Goal: Task Accomplishment & Management: Use online tool/utility

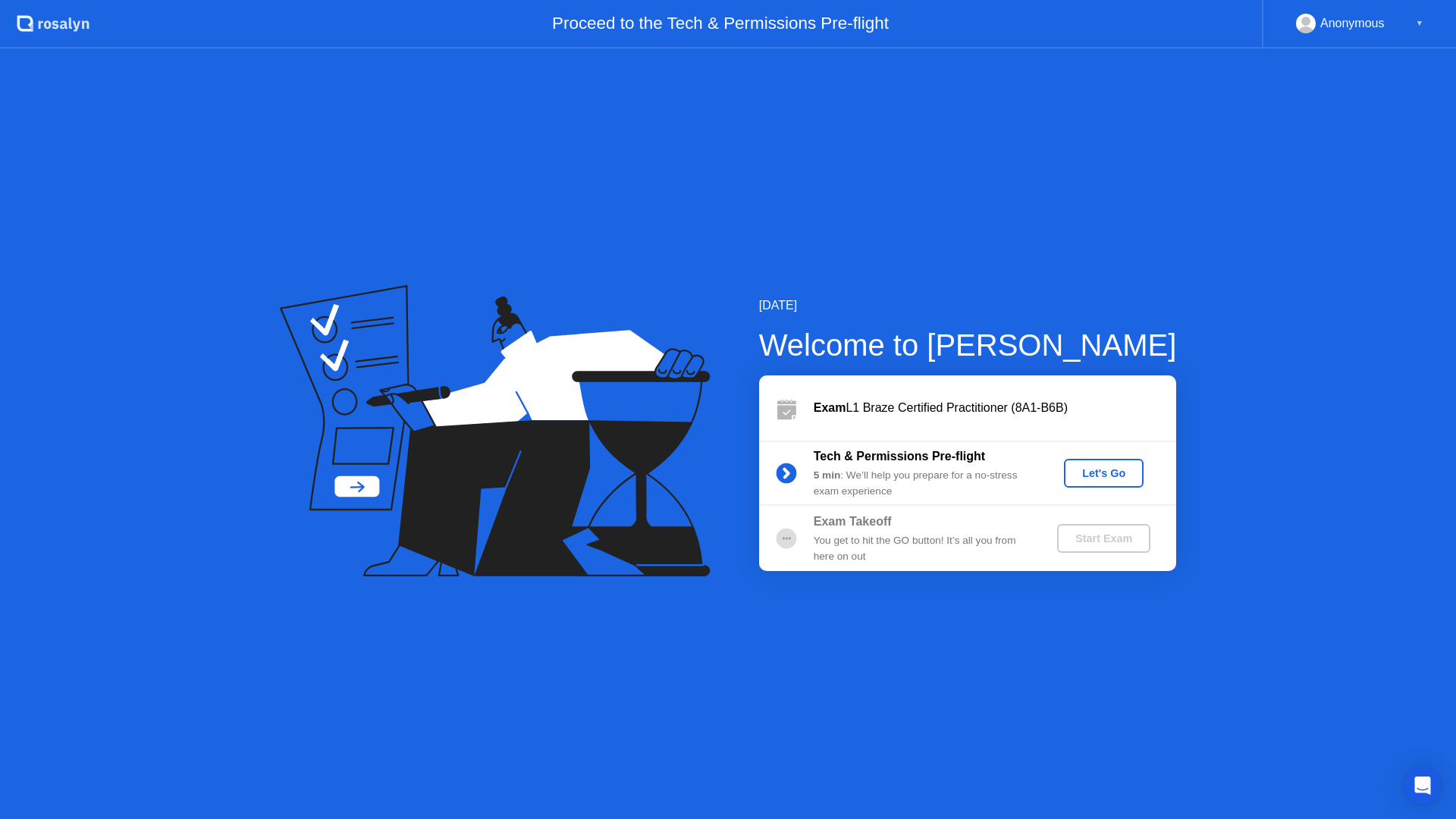
click at [1093, 471] on div "Let's Go" at bounding box center [1104, 473] width 67 height 12
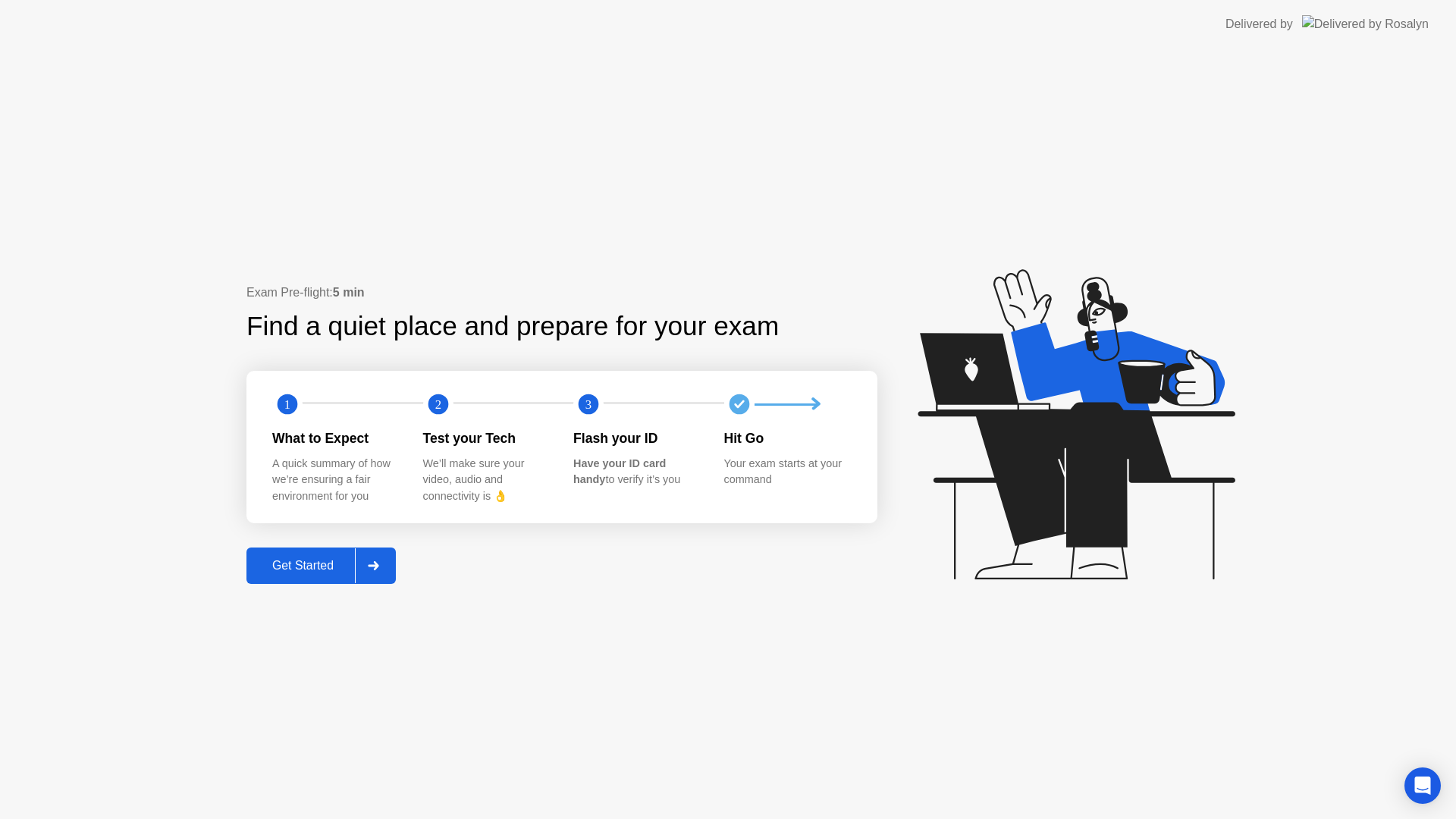
click at [313, 559] on div "Get Started" at bounding box center [303, 565] width 104 height 14
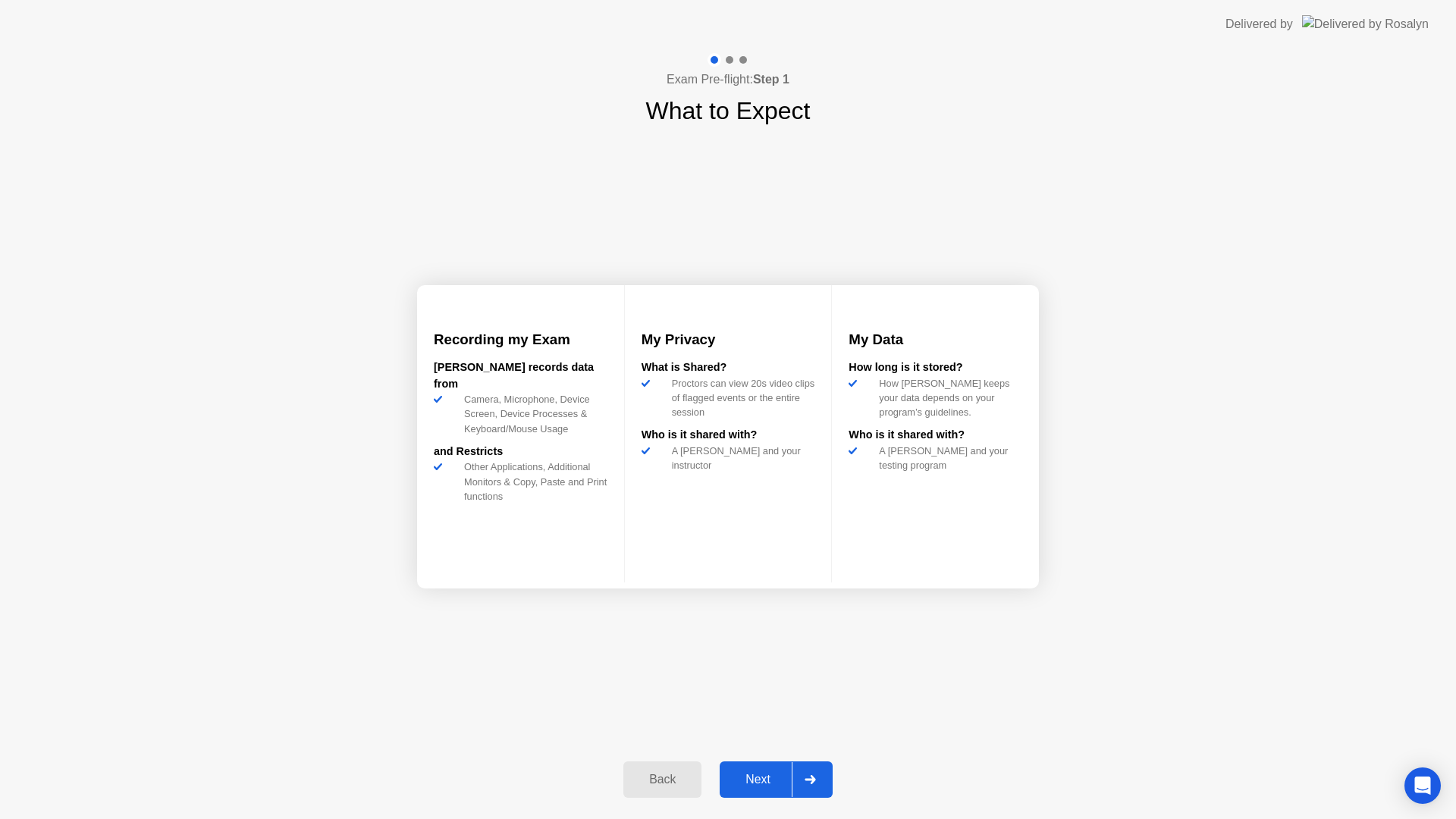
click at [769, 776] on div "Next" at bounding box center [758, 779] width 67 height 14
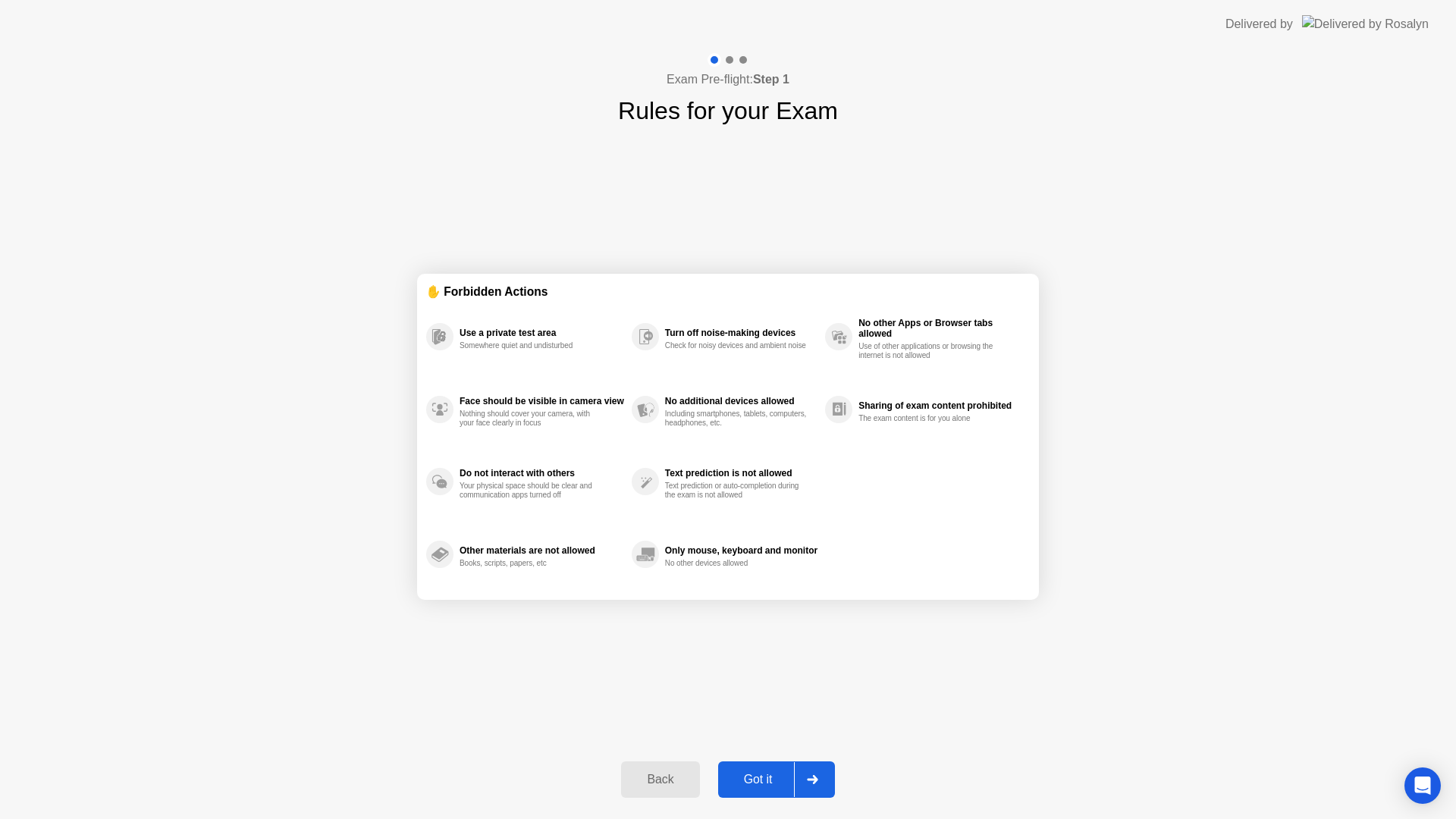
click at [770, 776] on div "Got it" at bounding box center [758, 779] width 71 height 14
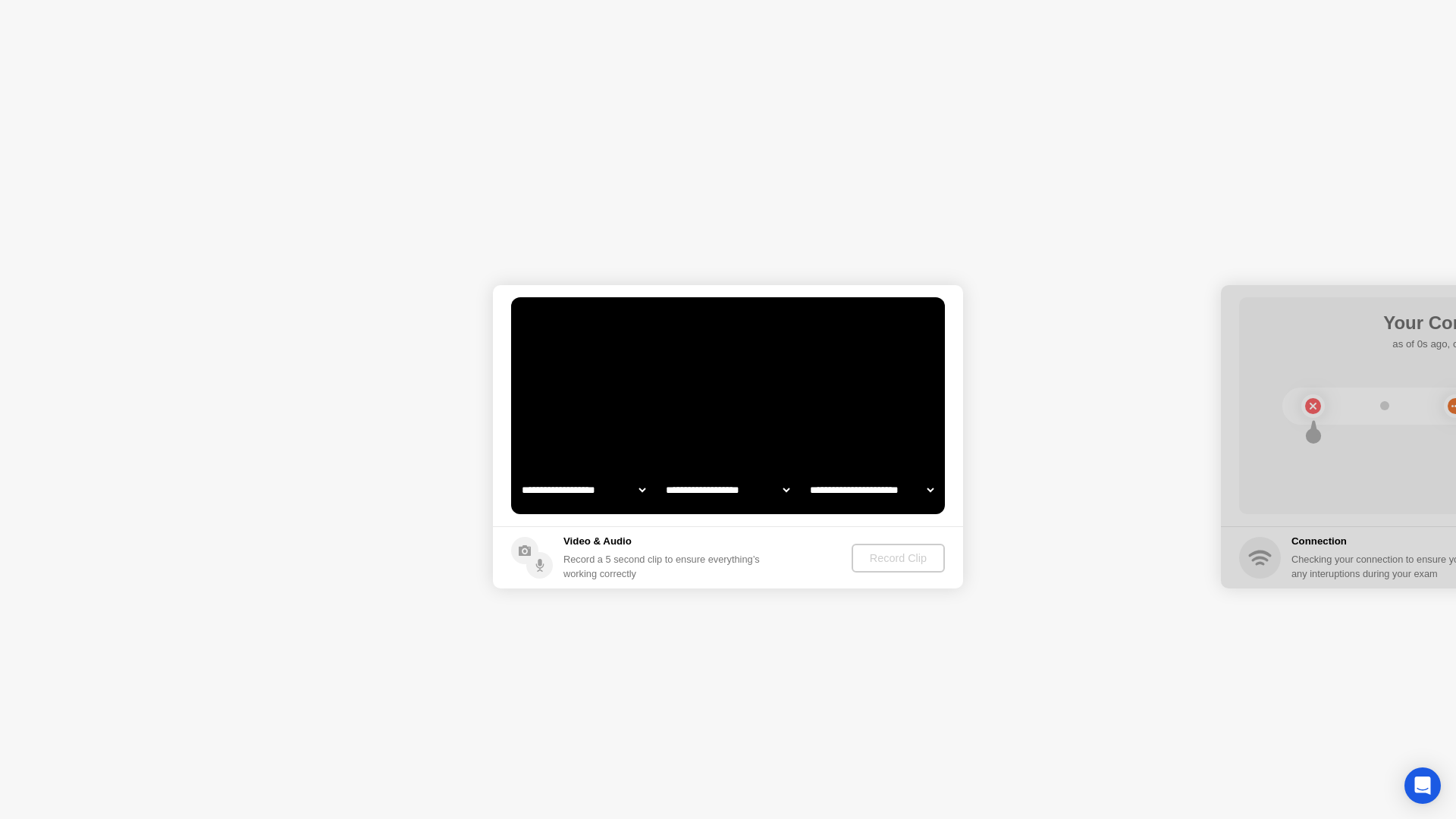
select select "**********"
select select "*******"
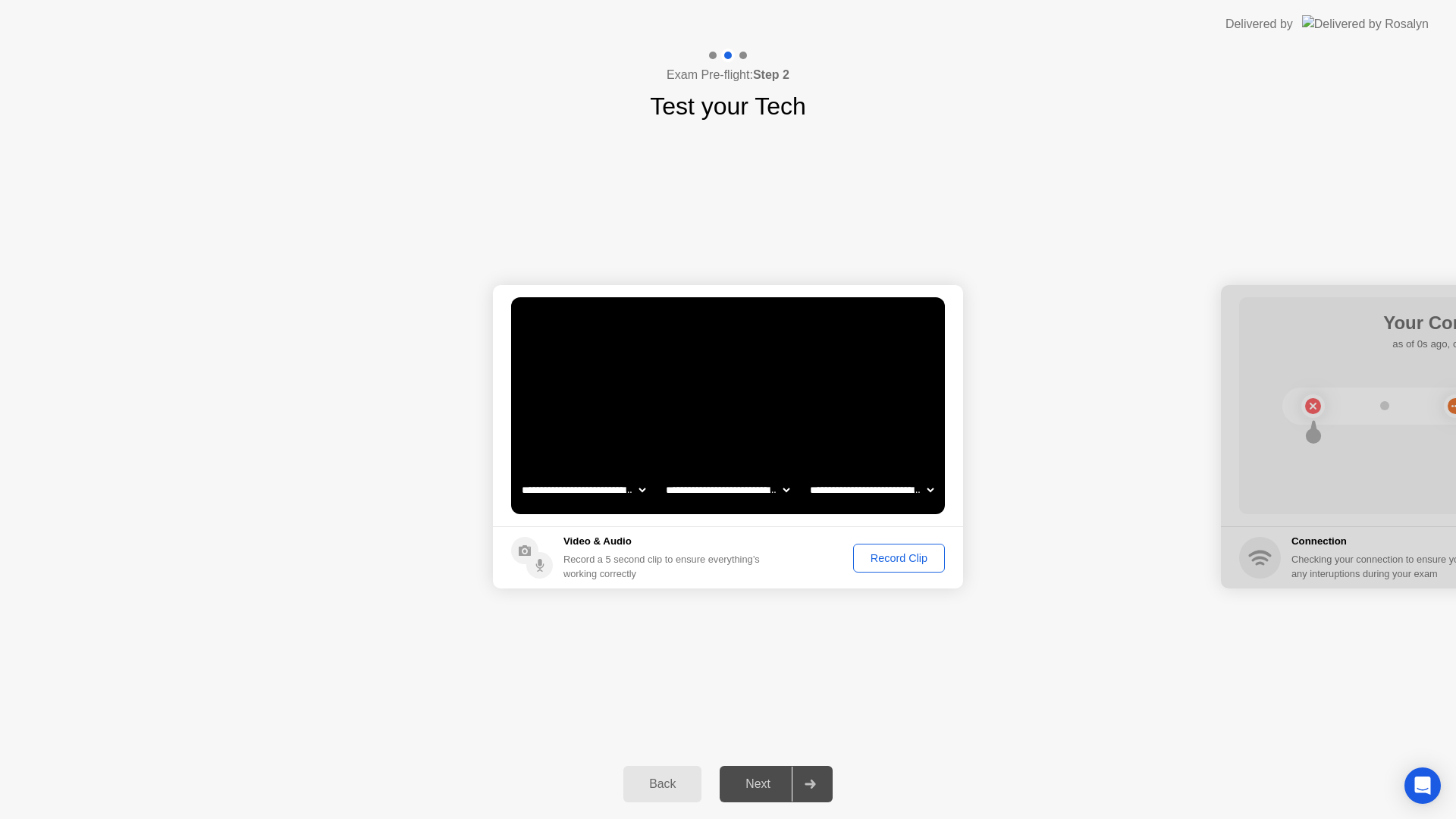
click at [756, 777] on div "Next" at bounding box center [758, 783] width 67 height 14
click at [753, 791] on div "Next" at bounding box center [758, 783] width 67 height 14
click at [822, 783] on div at bounding box center [809, 783] width 36 height 35
drag, startPoint x: 993, startPoint y: 480, endPoint x: 956, endPoint y: 480, distance: 37.0
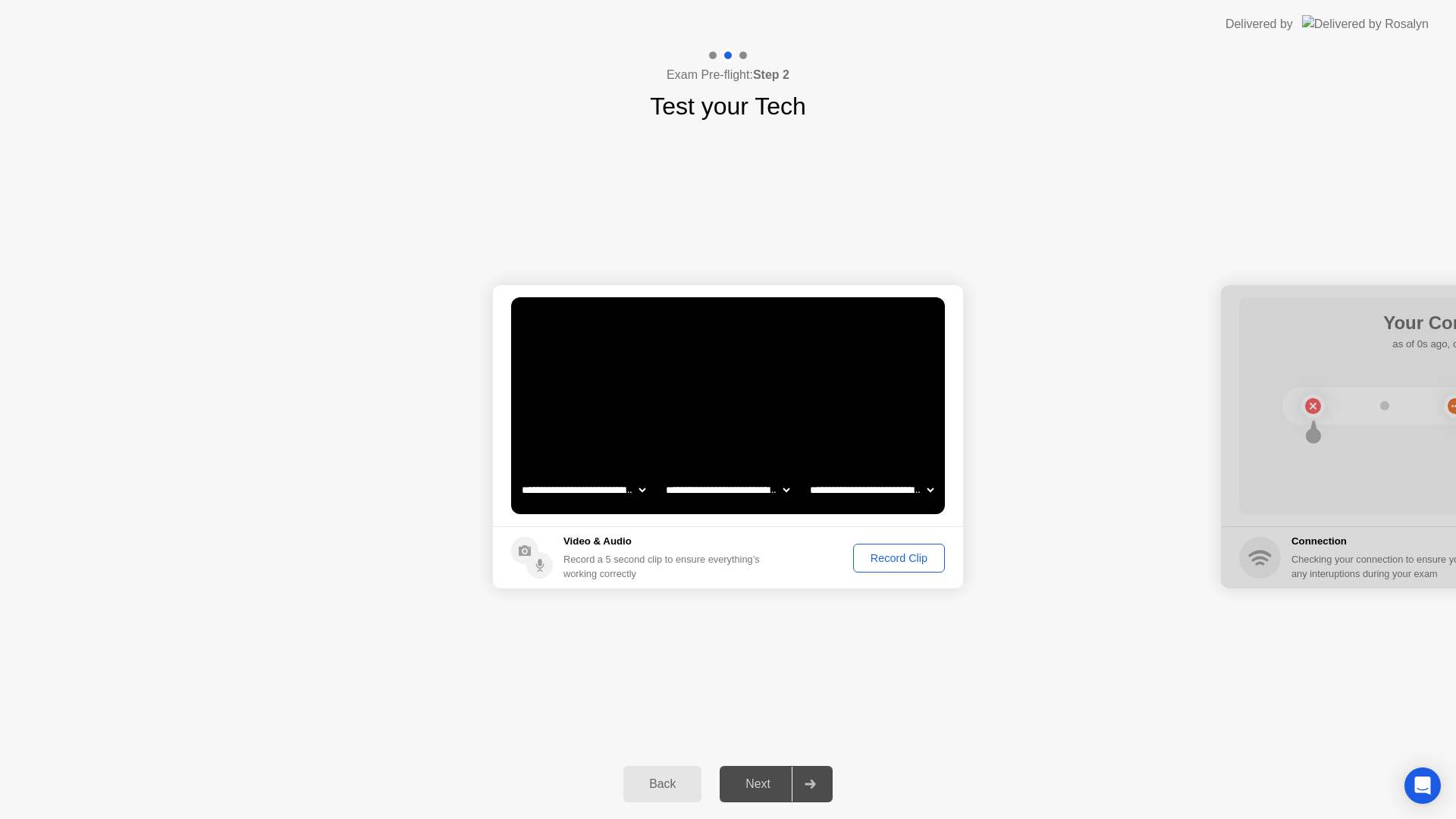
click at [902, 561] on div "Record Clip" at bounding box center [899, 557] width 81 height 12
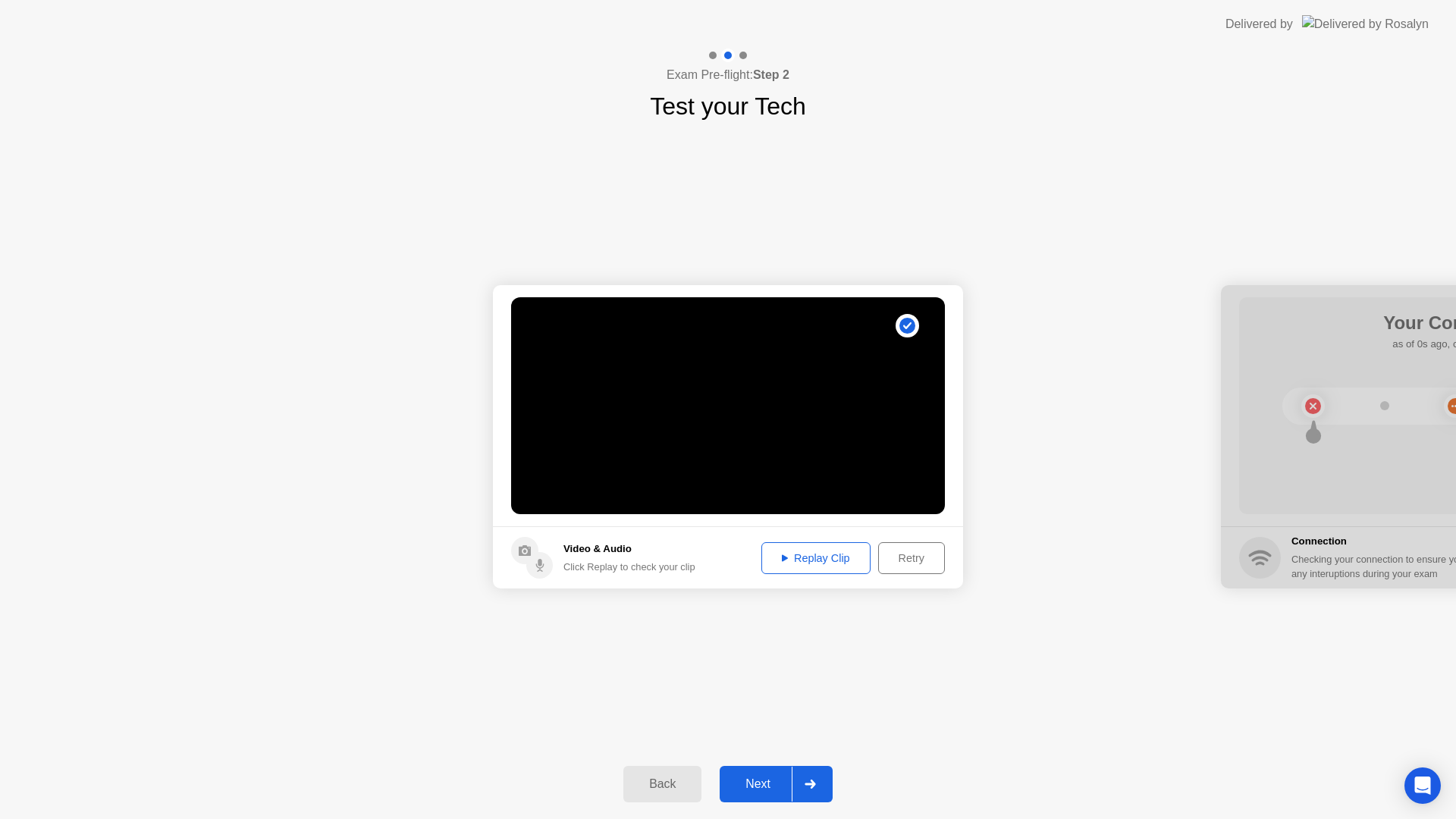
click at [830, 556] on div "Replay Clip" at bounding box center [816, 557] width 99 height 12
click at [754, 782] on div "Next" at bounding box center [758, 783] width 67 height 14
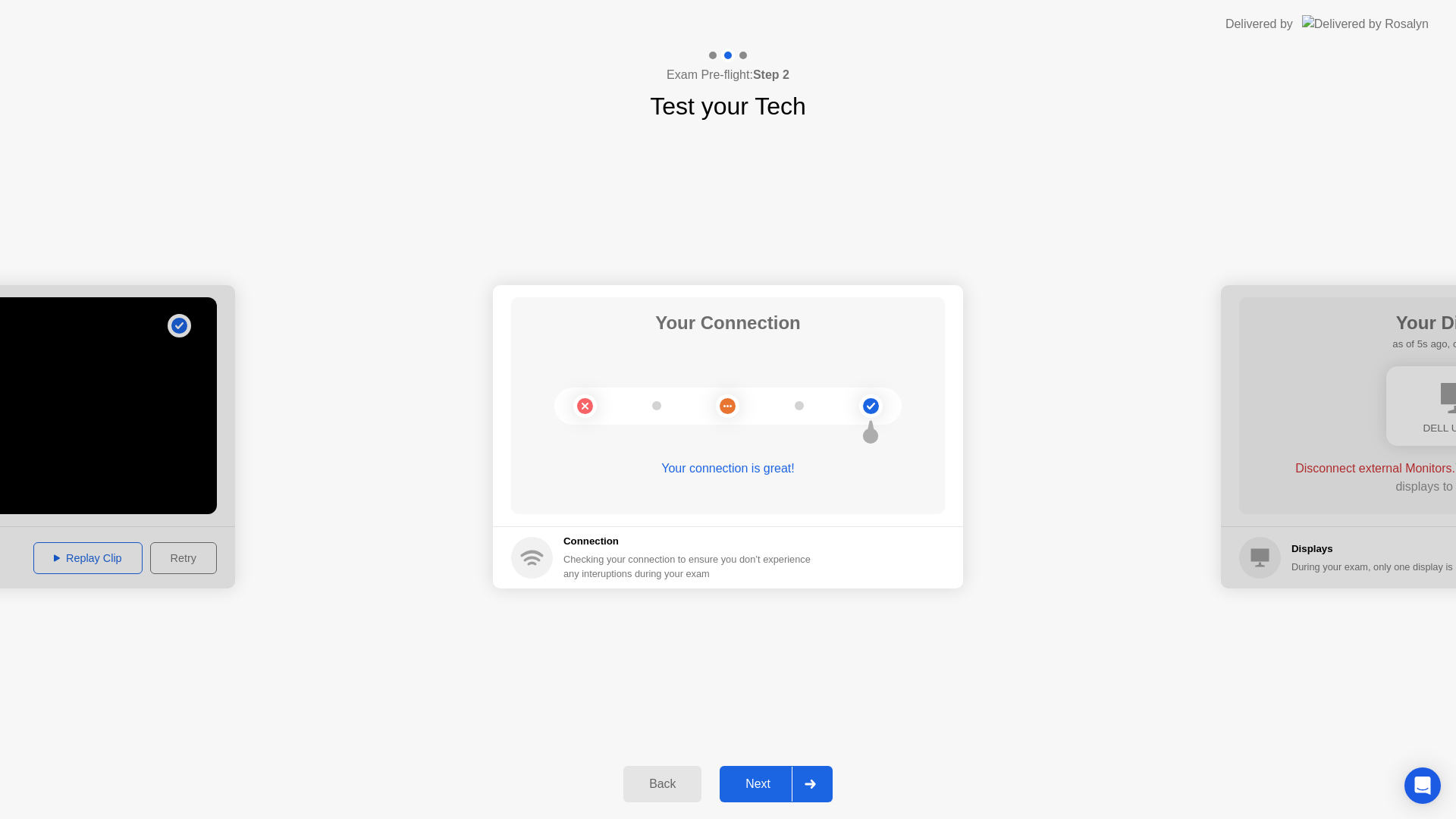
click at [772, 783] on div "Next" at bounding box center [758, 783] width 67 height 14
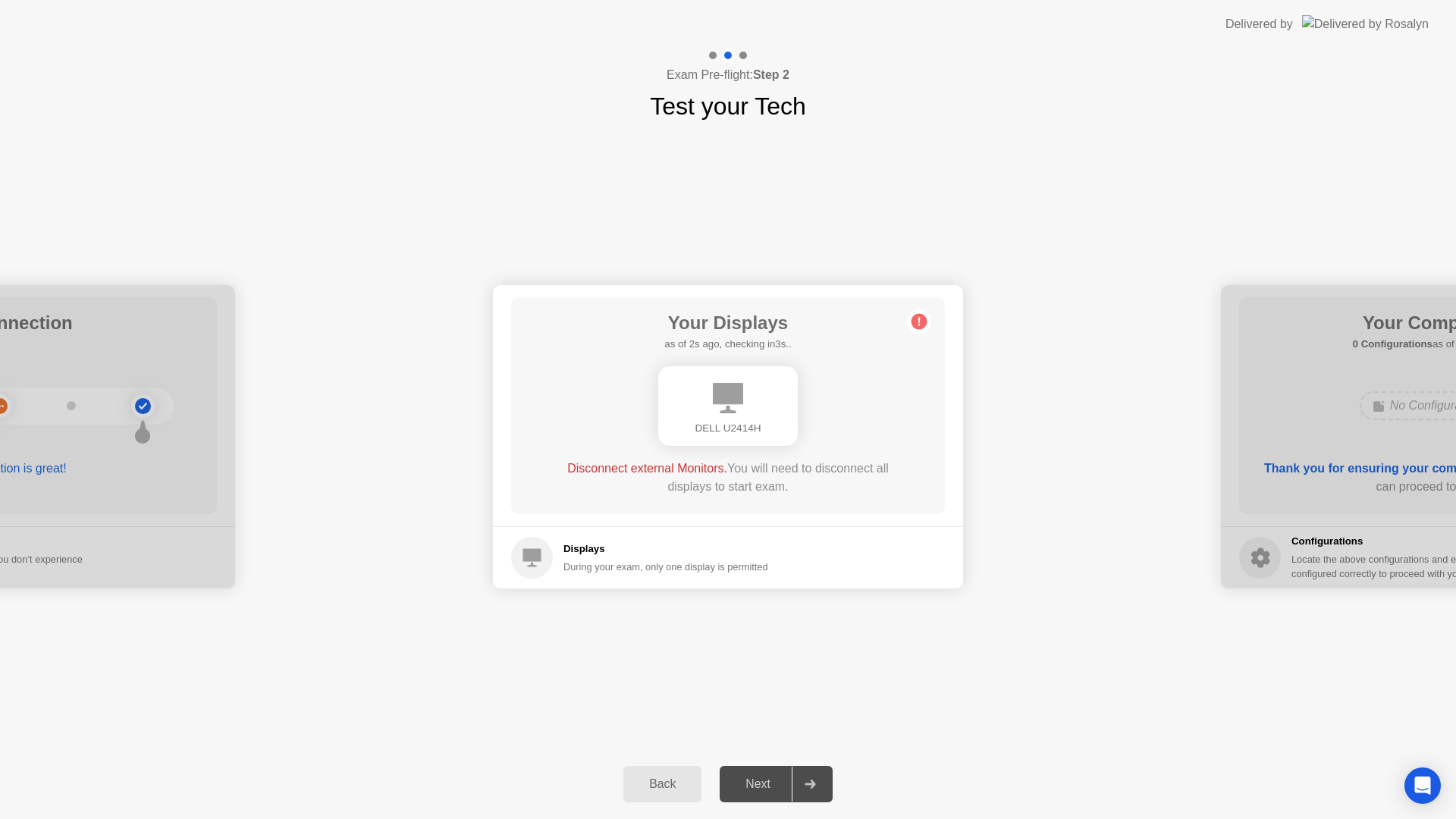
click at [750, 785] on div "Next" at bounding box center [758, 783] width 67 height 14
click at [681, 467] on span "Disconnect external Monitors." at bounding box center [647, 468] width 160 height 13
drag, startPoint x: 765, startPoint y: 783, endPoint x: 802, endPoint y: 783, distance: 37.0
click at [765, 783] on div "Next" at bounding box center [758, 783] width 67 height 14
click at [803, 783] on div at bounding box center [809, 783] width 36 height 35
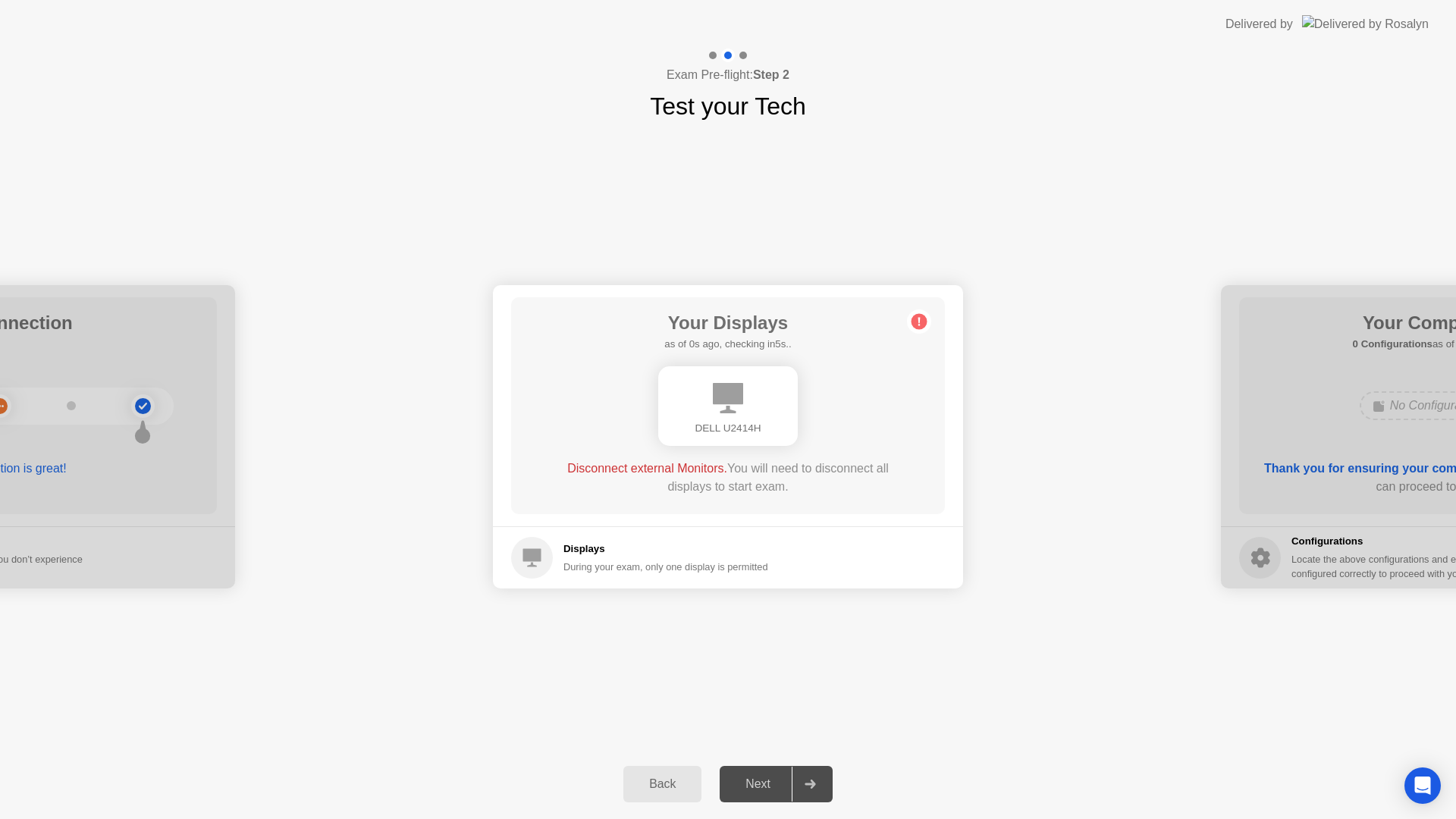
click at [924, 315] on circle at bounding box center [920, 322] width 16 height 16
click at [1341, 0] on div "Delivered by" at bounding box center [1327, 24] width 203 height 49
click at [475, 0] on header "Delivered by" at bounding box center [728, 24] width 1456 height 49
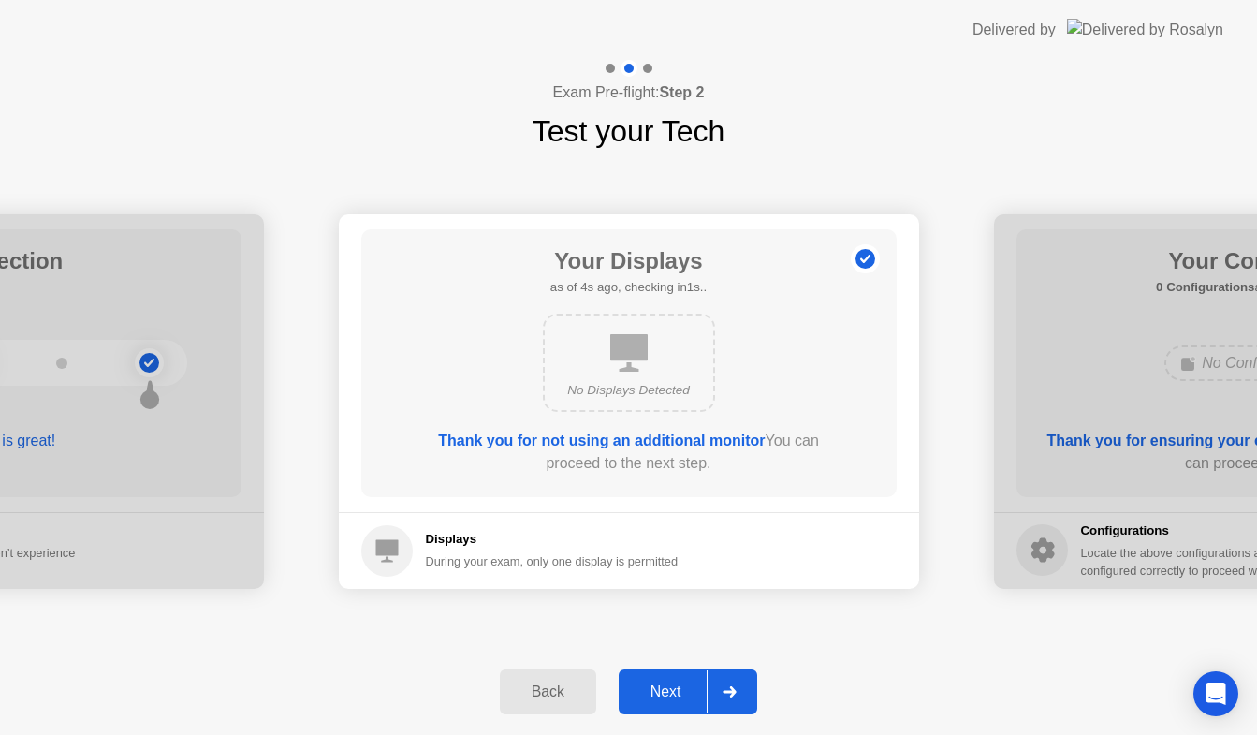
click at [660, 700] on div "Next" at bounding box center [665, 691] width 83 height 17
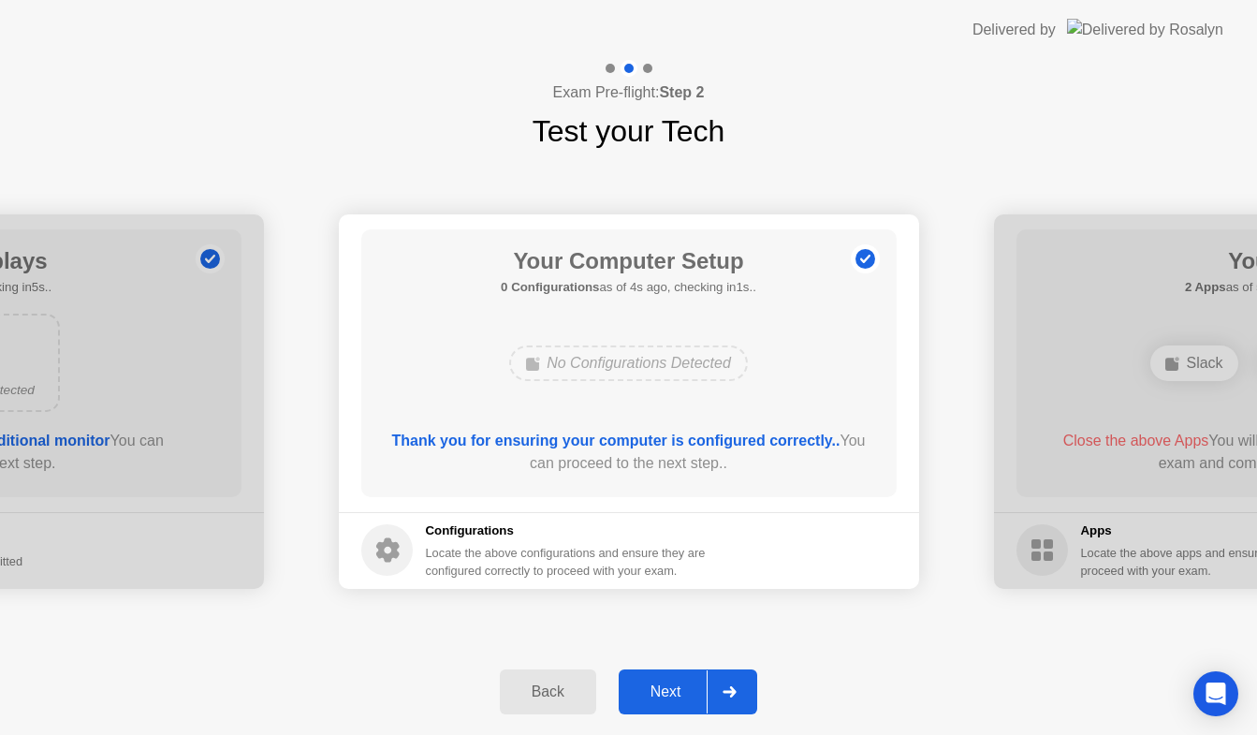
click at [668, 683] on div "Next" at bounding box center [665, 691] width 83 height 17
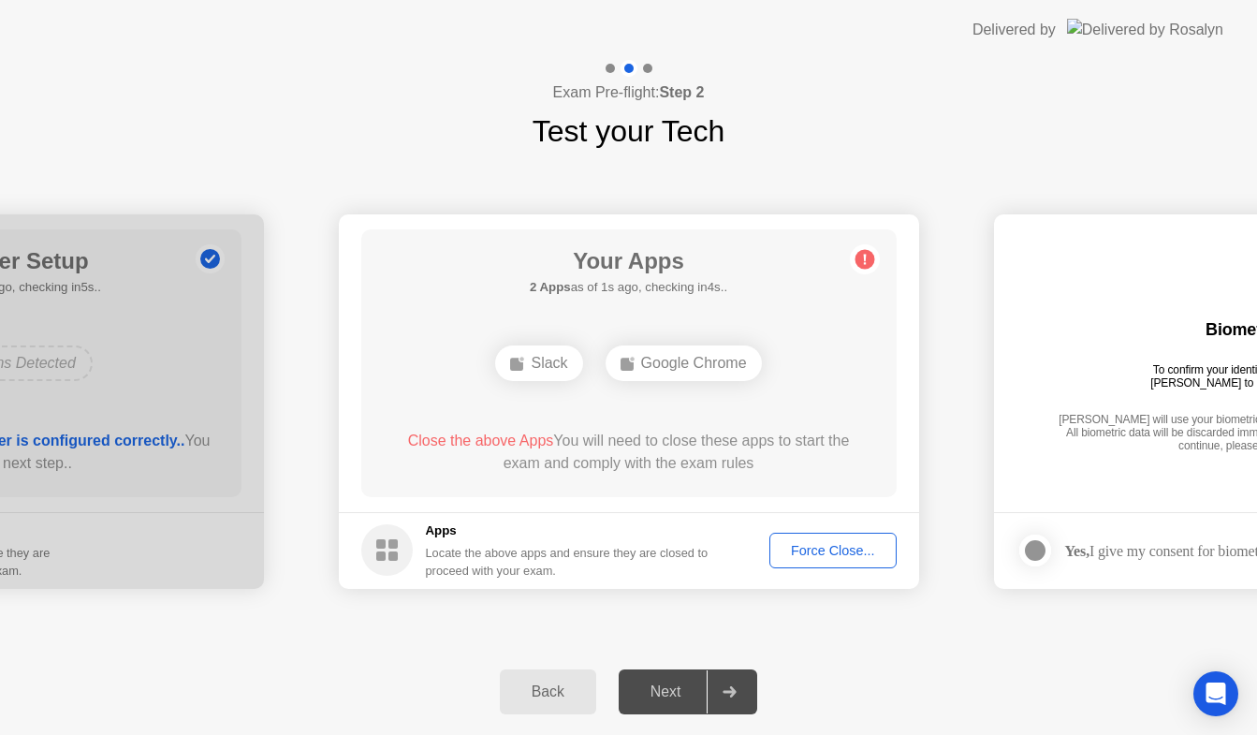
click at [821, 562] on button "Force Close..." at bounding box center [832, 551] width 127 height 36
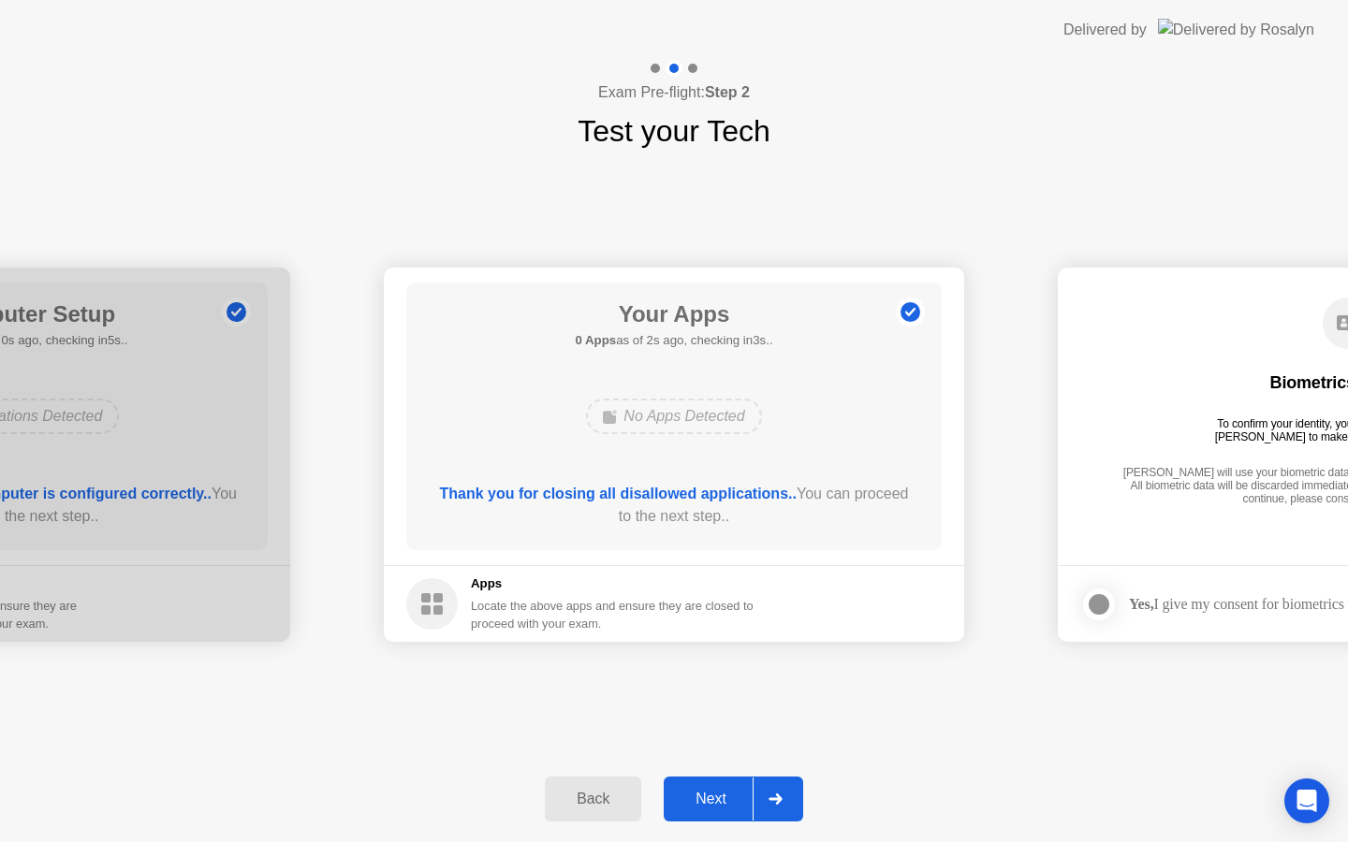
click at [717, 799] on div "Next" at bounding box center [710, 799] width 83 height 17
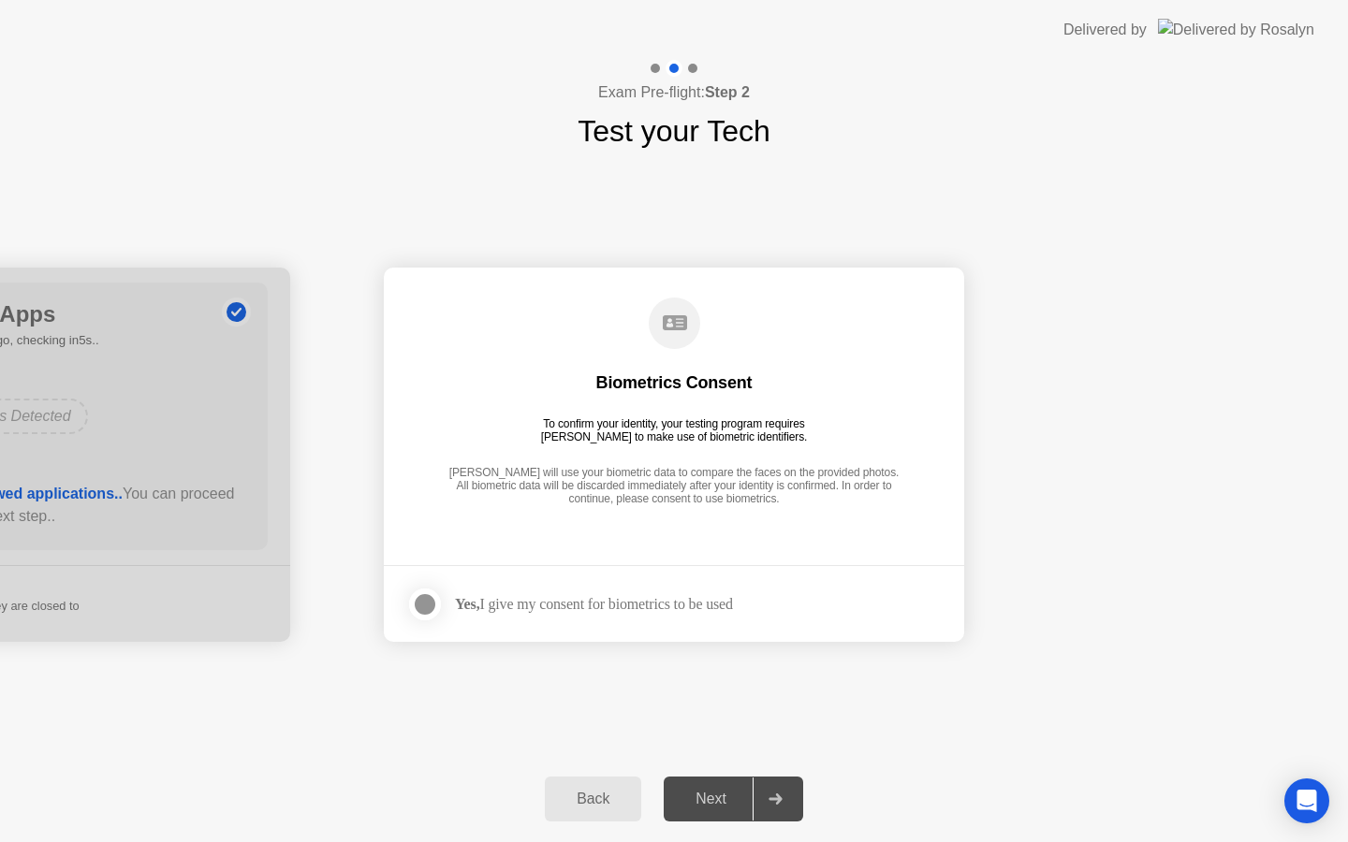
click at [592, 607] on div "Yes, I give my consent for biometrics to be used" at bounding box center [594, 604] width 278 height 18
click at [435, 595] on div at bounding box center [425, 604] width 22 height 22
click at [727, 801] on div "Next" at bounding box center [710, 799] width 83 height 17
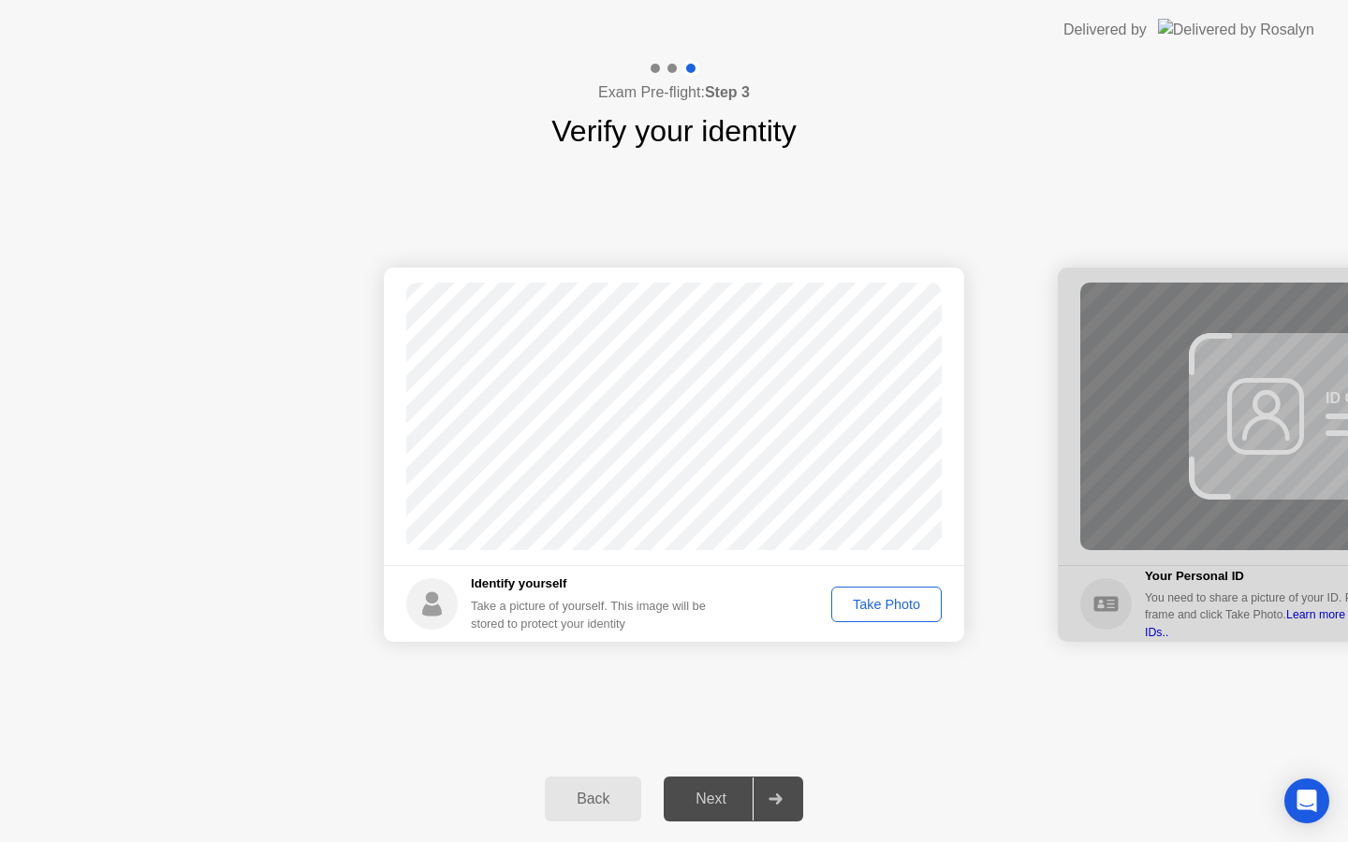
click at [906, 612] on div "Take Photo" at bounding box center [886, 604] width 97 height 15
click at [695, 793] on div "Next" at bounding box center [710, 799] width 83 height 17
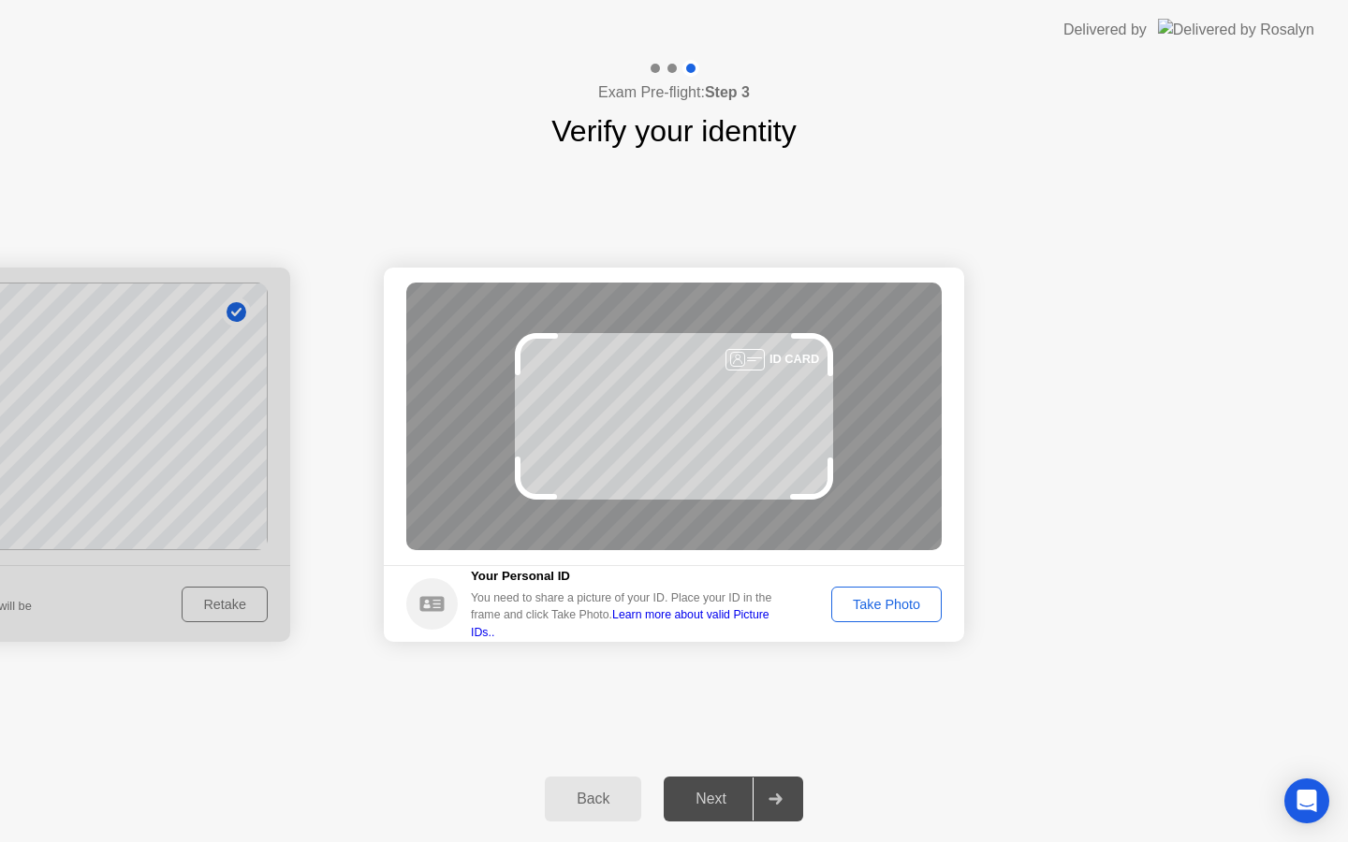
click at [882, 597] on div "Take Photo" at bounding box center [886, 604] width 97 height 15
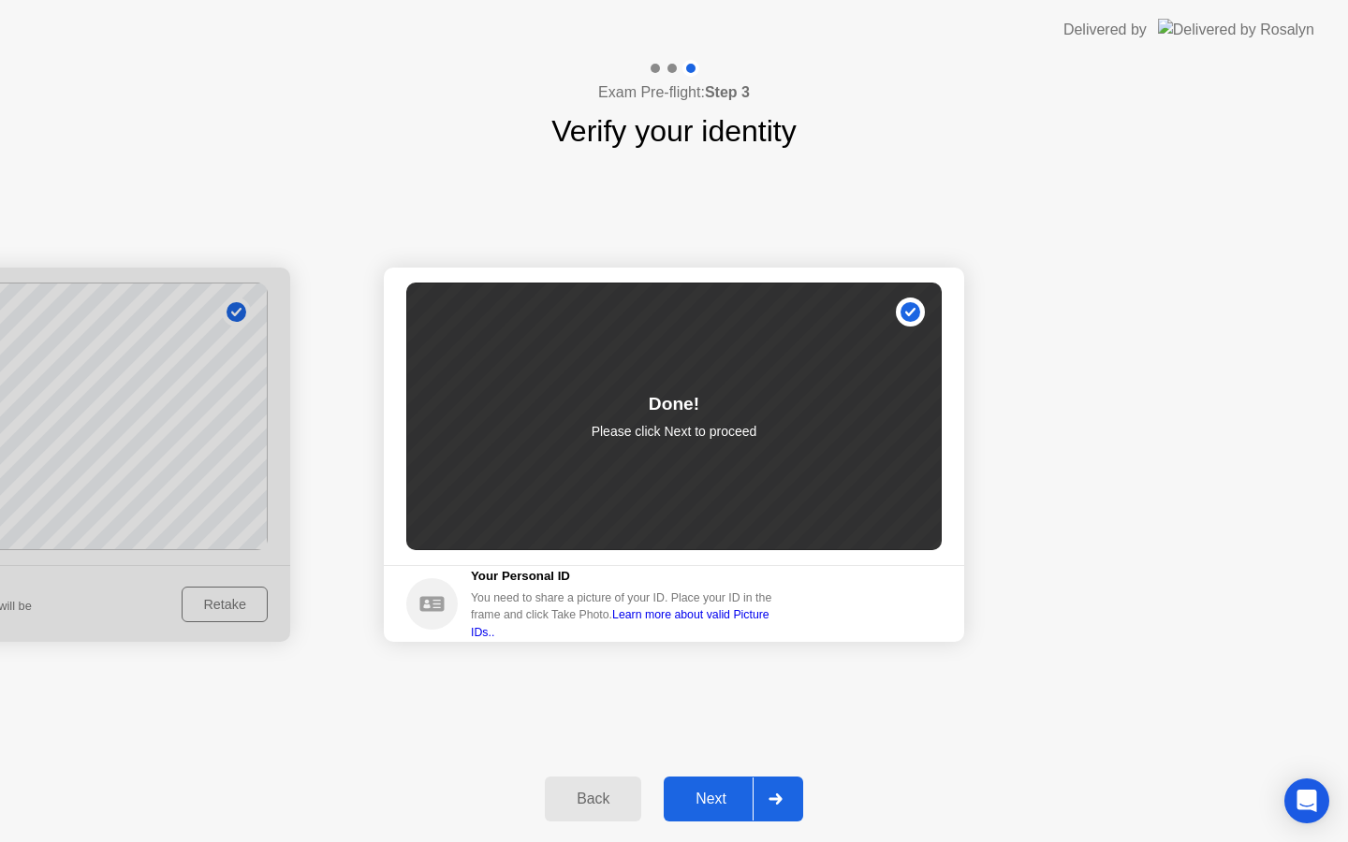
click at [721, 800] on div "Next" at bounding box center [710, 799] width 83 height 17
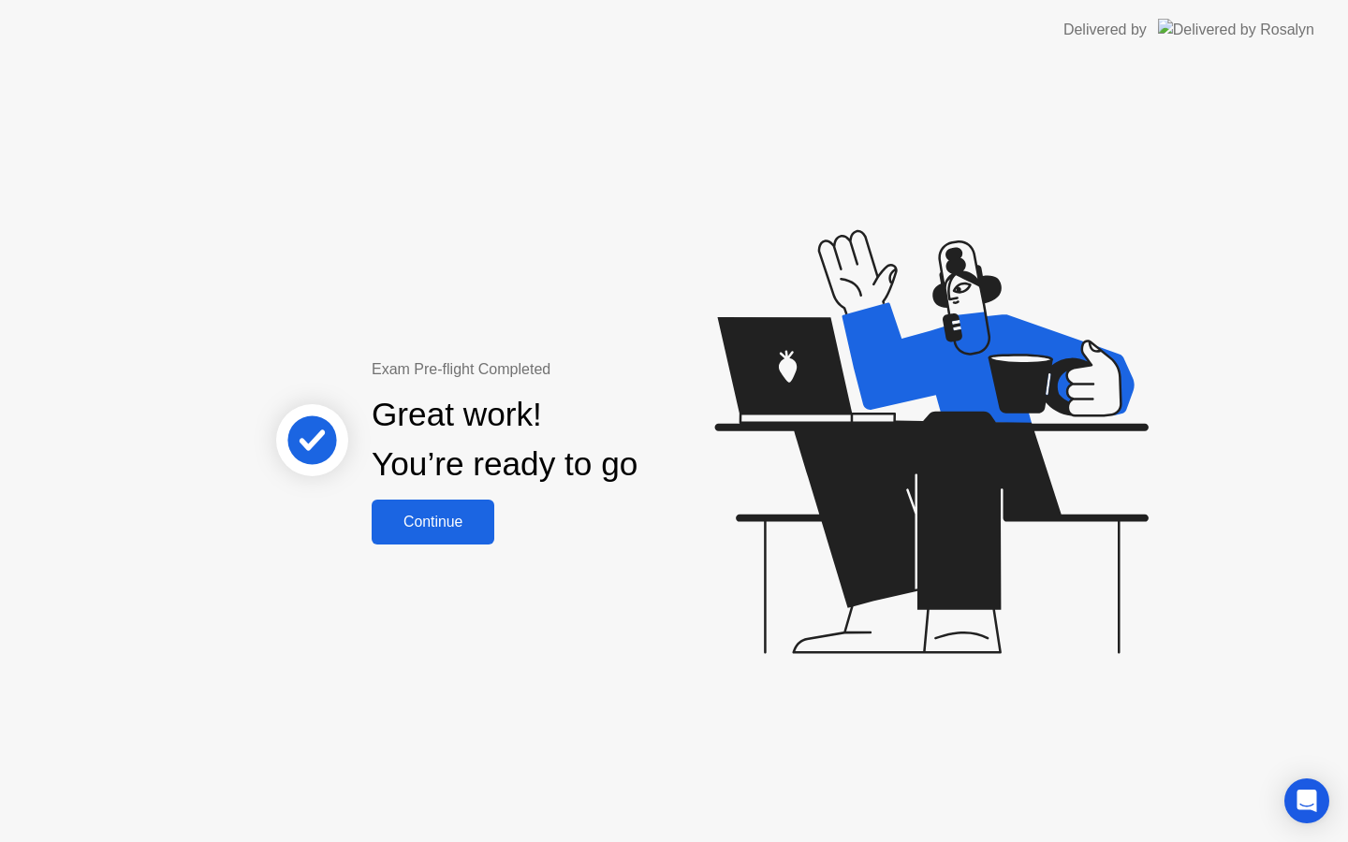
click at [478, 524] on div "Continue" at bounding box center [432, 522] width 111 height 17
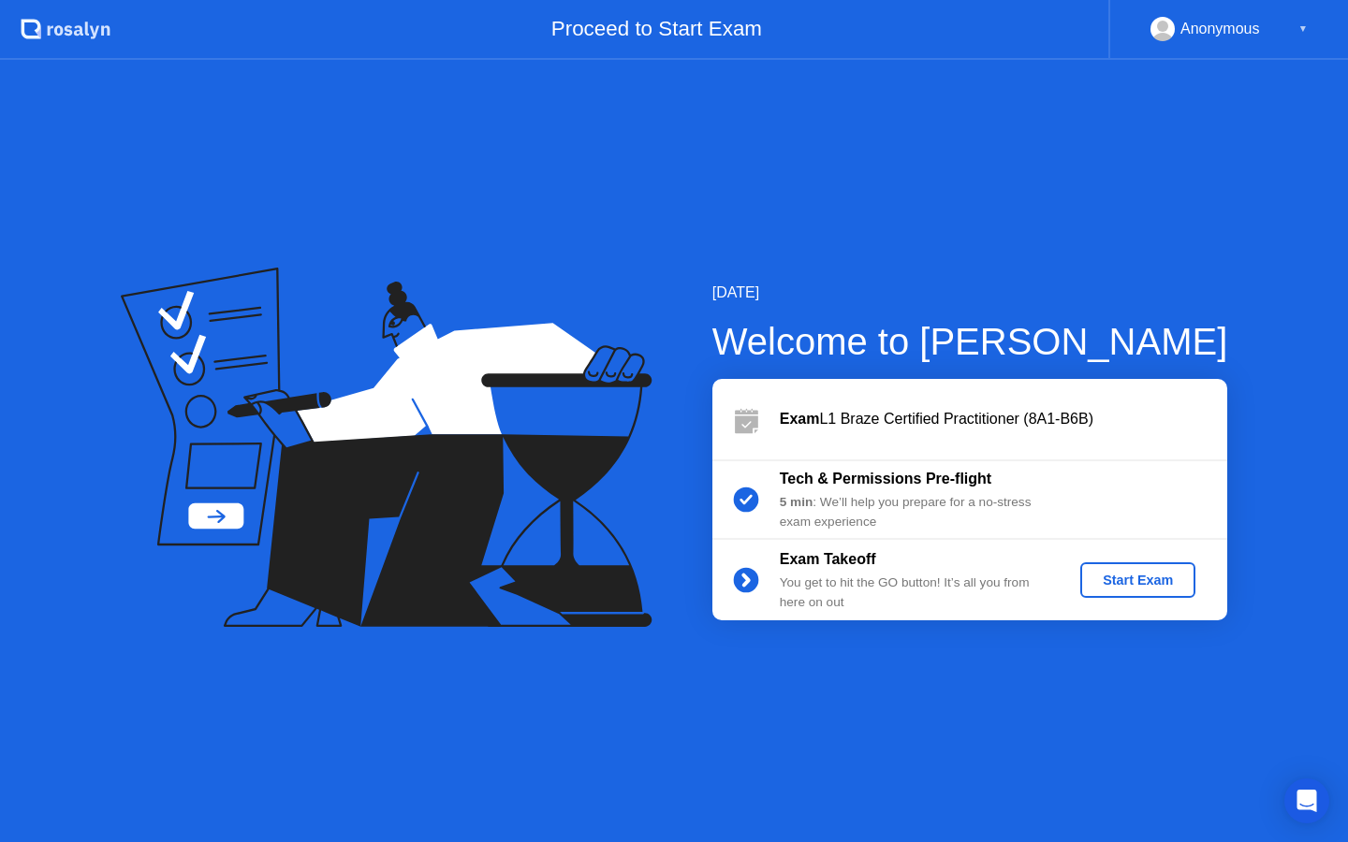
click at [1147, 576] on div "Start Exam" at bounding box center [1138, 580] width 100 height 15
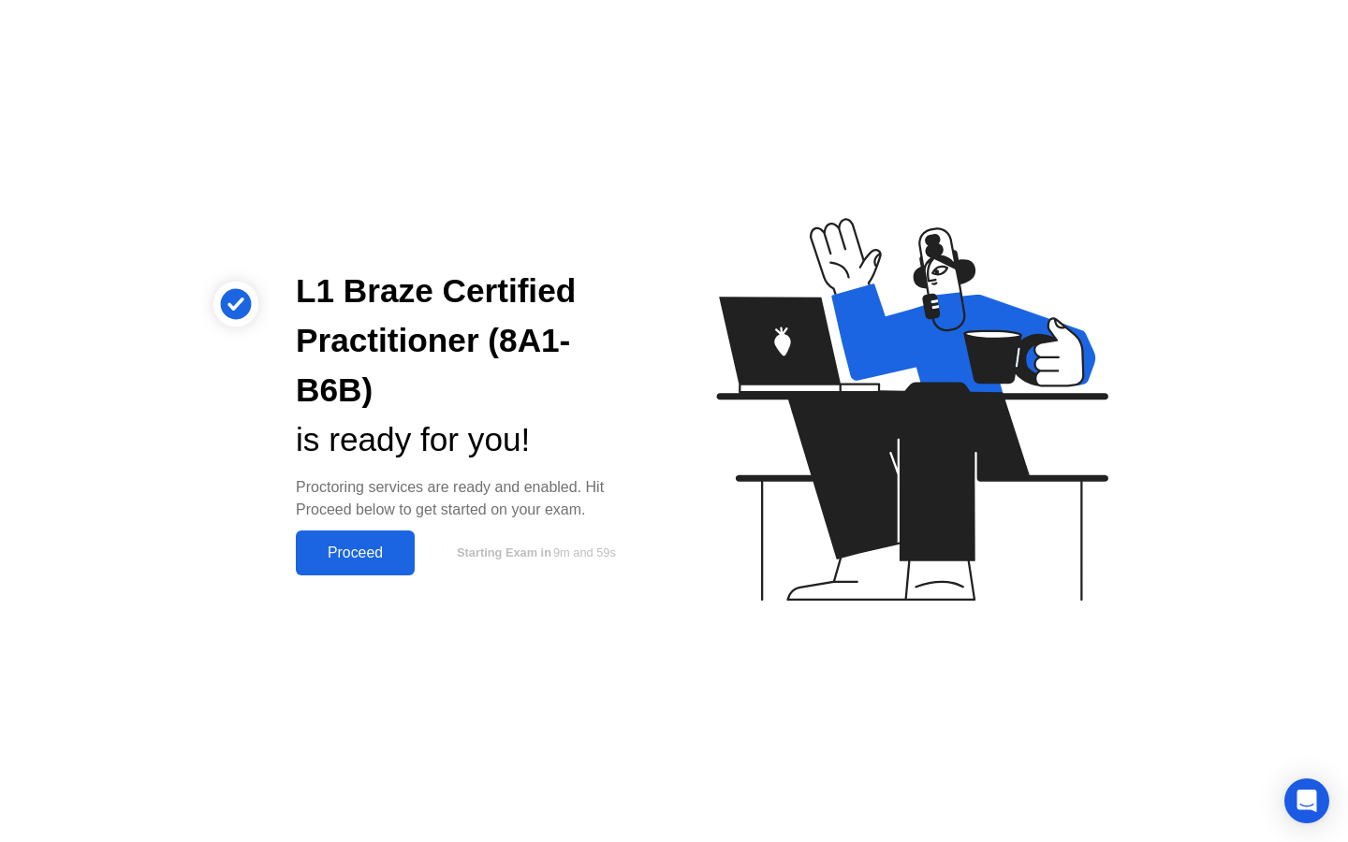
click at [362, 561] on div "Proceed" at bounding box center [355, 553] width 108 height 17
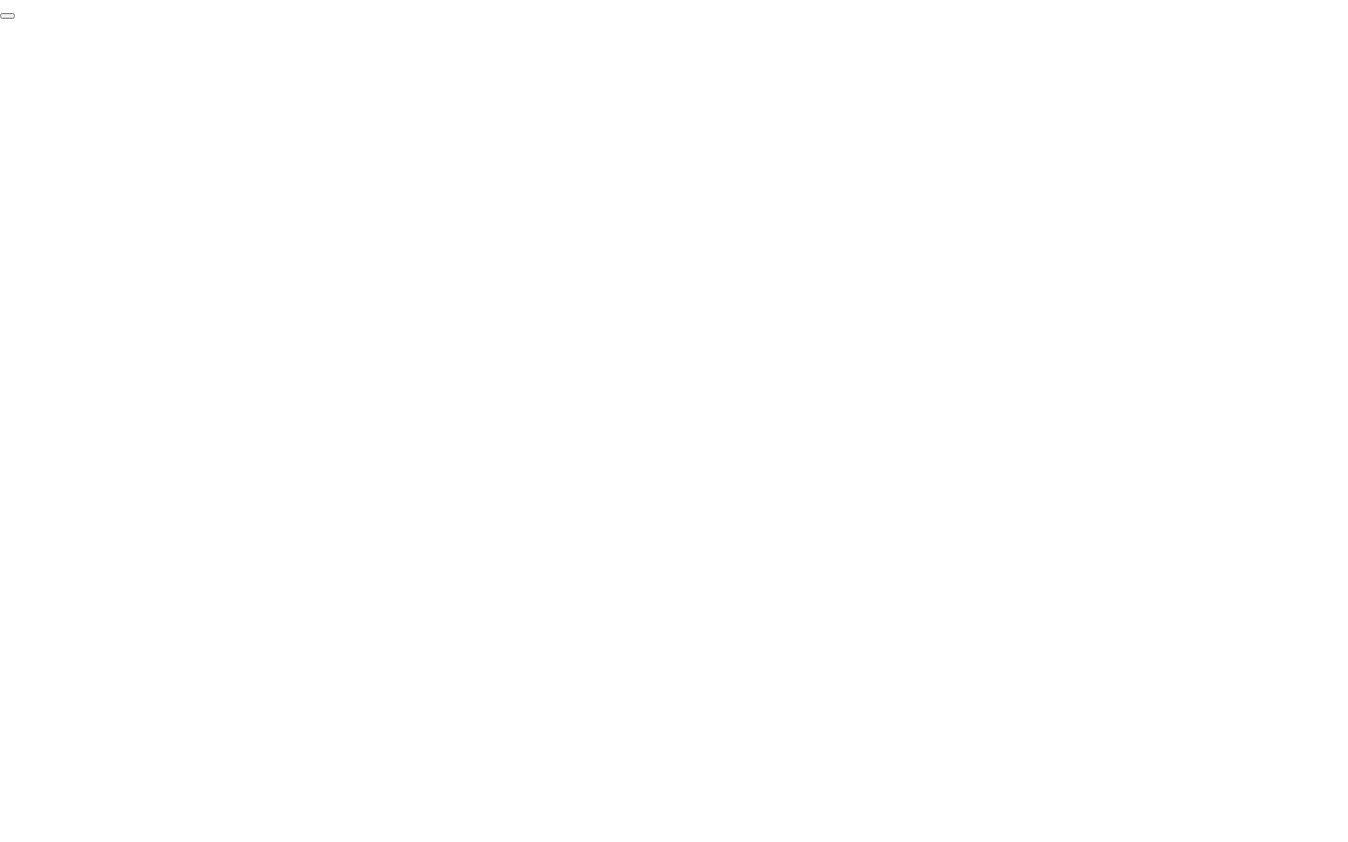
click div "End Proctoring Session"
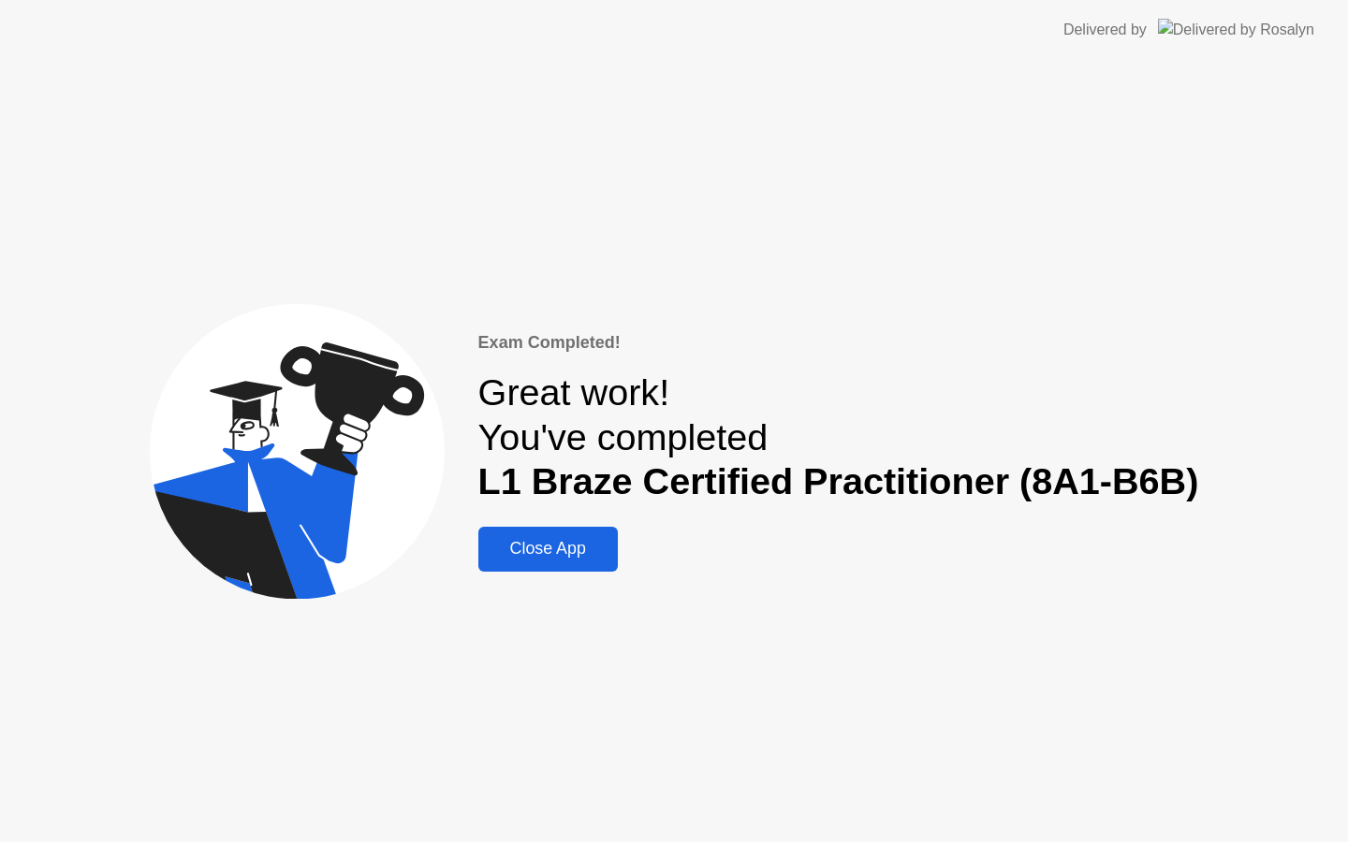
click at [590, 550] on div "Close App" at bounding box center [548, 549] width 128 height 20
